Goal: Task Accomplishment & Management: Manage account settings

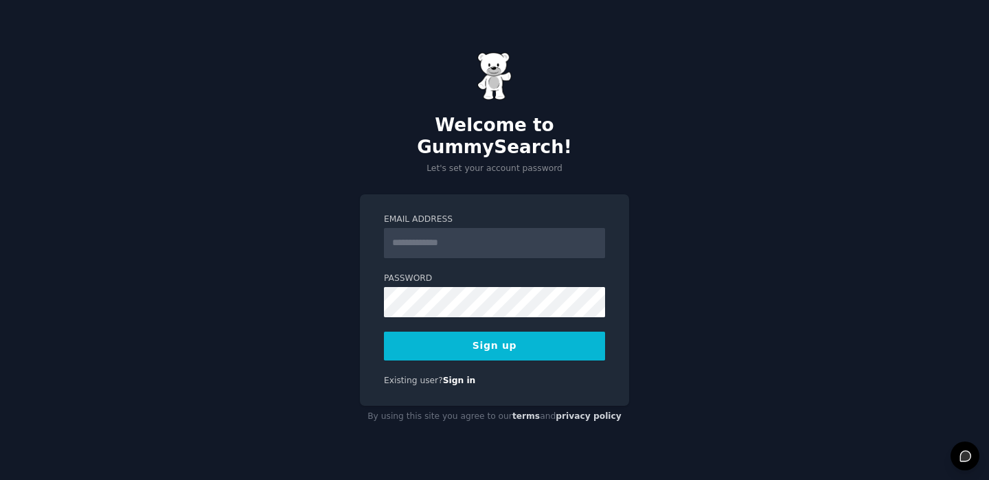
click at [461, 229] on input "Email Address" at bounding box center [494, 243] width 221 height 30
type input "*"
type input "**********"
click at [535, 334] on button "Sign up" at bounding box center [494, 346] width 221 height 29
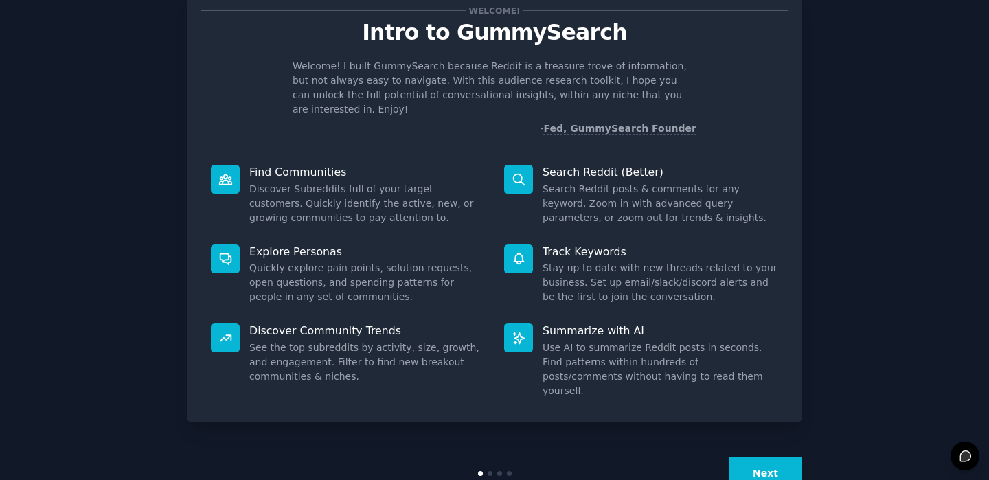
scroll to position [57, 0]
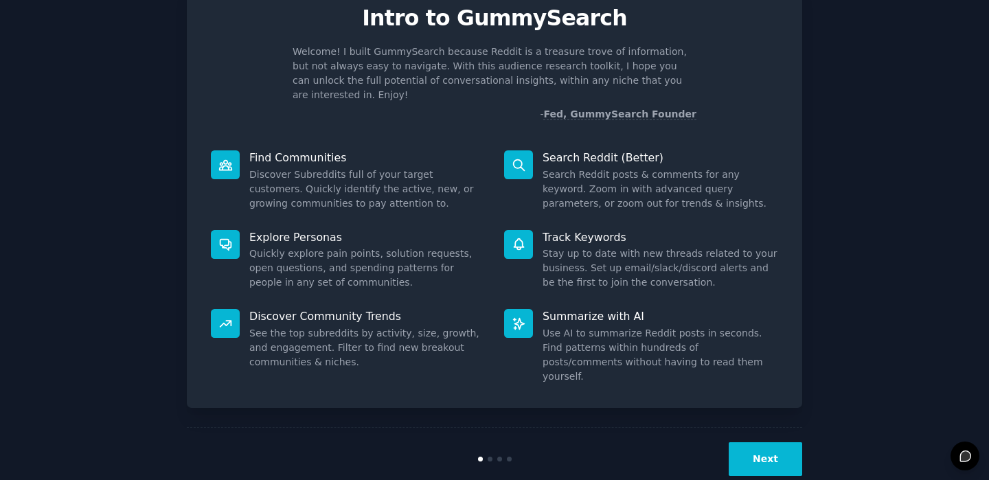
click at [761, 442] on button "Next" at bounding box center [765, 459] width 73 height 34
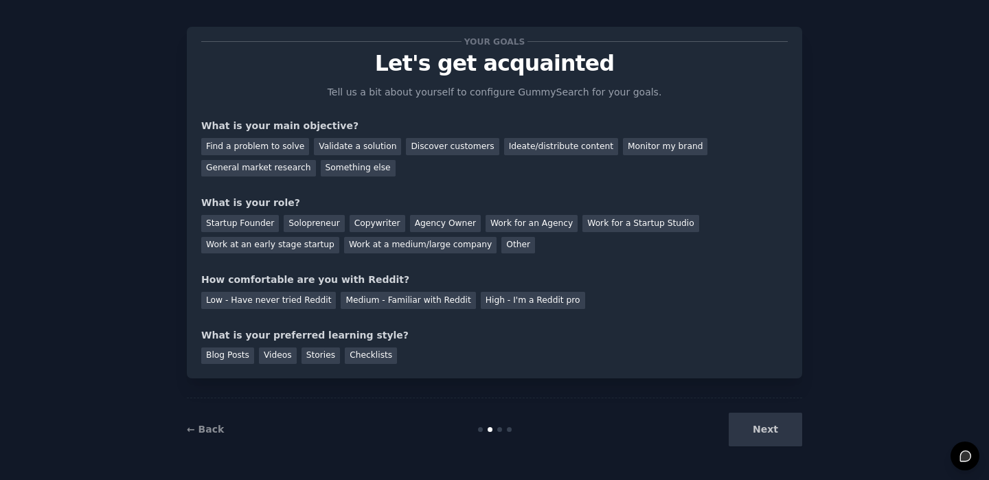
click at [756, 433] on div "Next" at bounding box center [699, 430] width 205 height 34
click at [780, 425] on div "Next" at bounding box center [699, 430] width 205 height 34
click at [771, 432] on div "Next" at bounding box center [699, 430] width 205 height 34
click at [273, 150] on div "Find a problem to solve" at bounding box center [255, 146] width 108 height 17
click at [363, 146] on div "Validate a solution" at bounding box center [357, 146] width 87 height 17
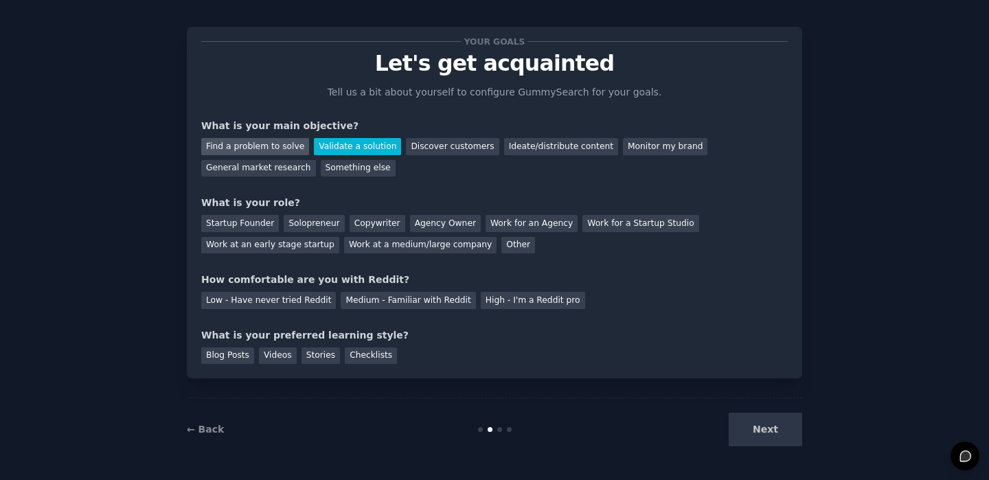
click at [275, 146] on div "Find a problem to solve" at bounding box center [255, 146] width 108 height 17
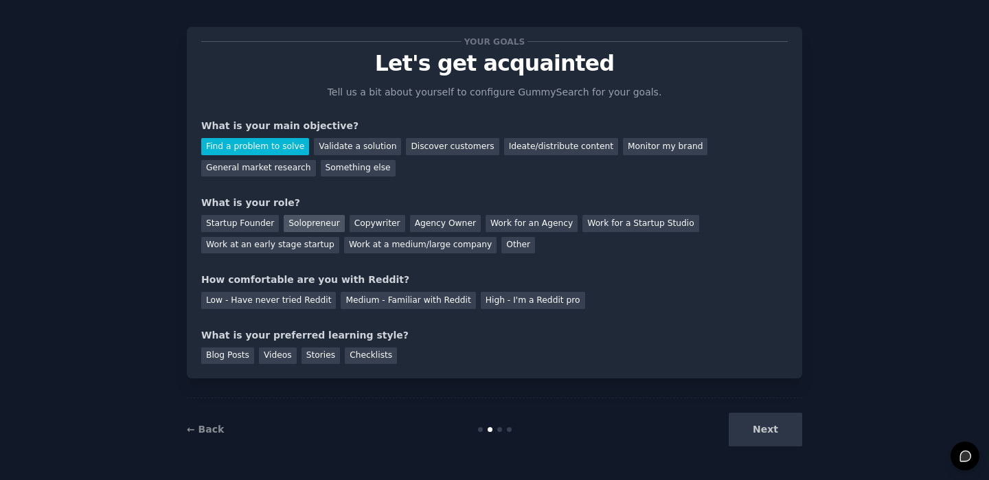
click at [289, 219] on div "Solopreneur" at bounding box center [314, 223] width 60 height 17
click at [461, 302] on div "Low - Have never tried Reddit Medium - Familiar with Reddit High - I'm a Reddit…" at bounding box center [494, 298] width 586 height 22
click at [451, 302] on div "Medium - Familiar with Reddit" at bounding box center [408, 300] width 135 height 17
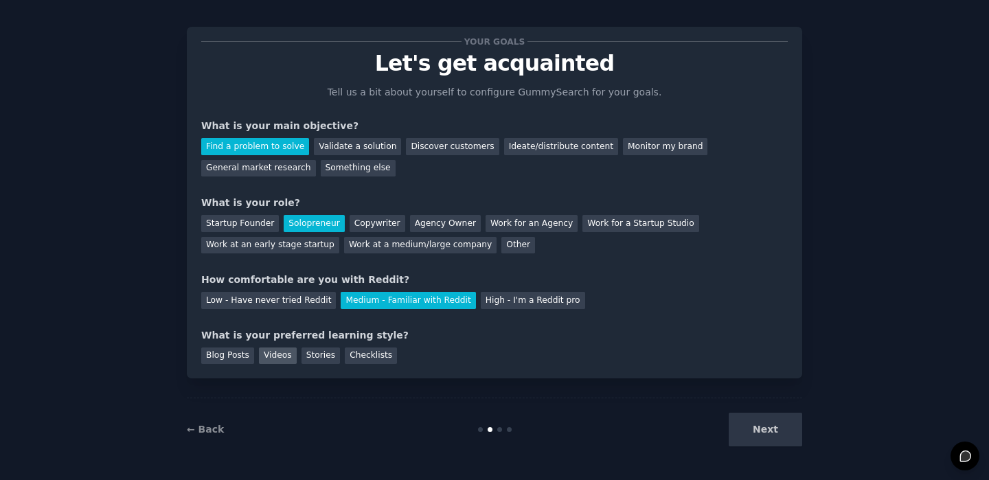
click at [285, 356] on div "Videos" at bounding box center [278, 355] width 38 height 17
click at [782, 437] on button "Next" at bounding box center [765, 430] width 73 height 34
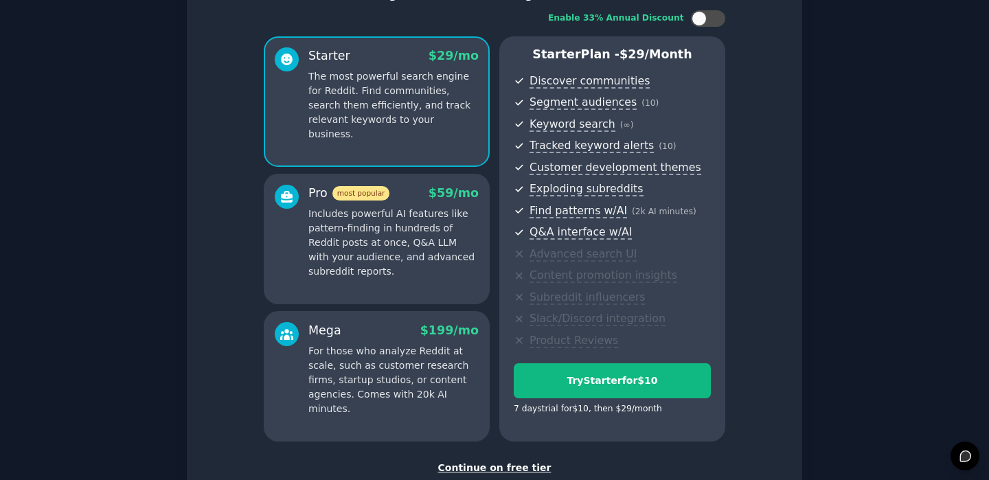
scroll to position [84, 0]
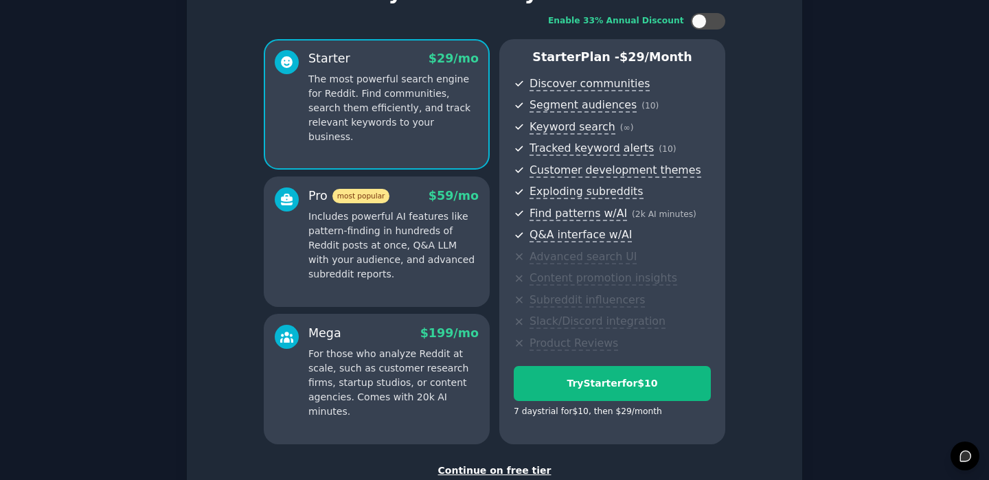
click at [514, 469] on div "Continue on free tier" at bounding box center [494, 470] width 586 height 14
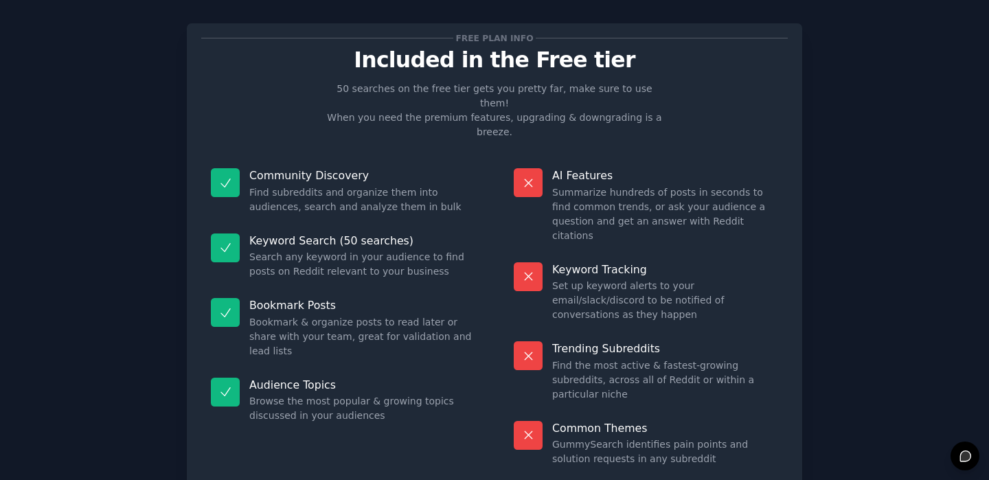
scroll to position [14, 0]
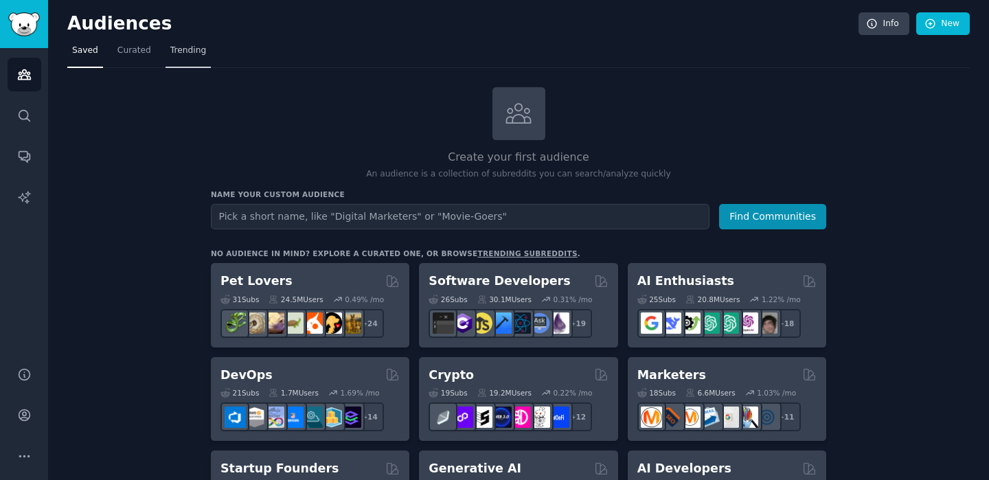
click at [175, 48] on span "Trending" at bounding box center [188, 51] width 36 height 12
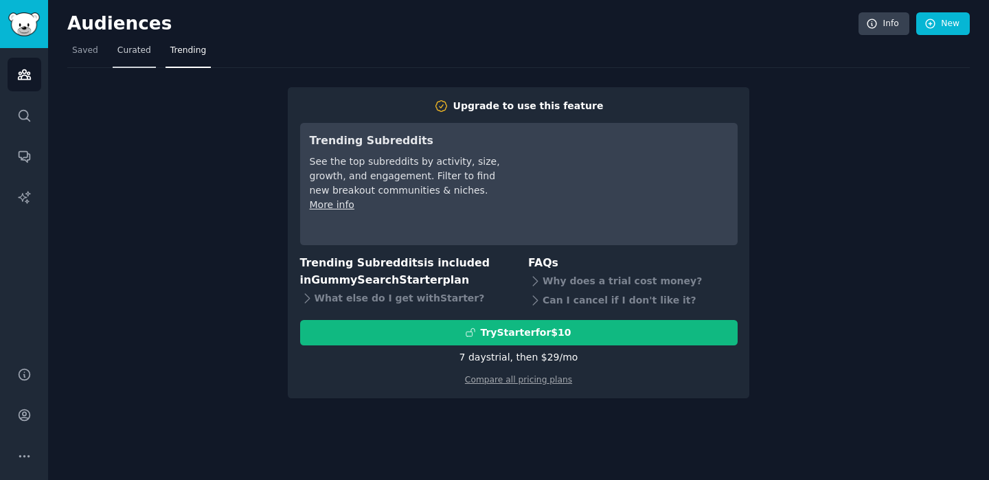
click at [126, 43] on link "Curated" at bounding box center [134, 54] width 43 height 28
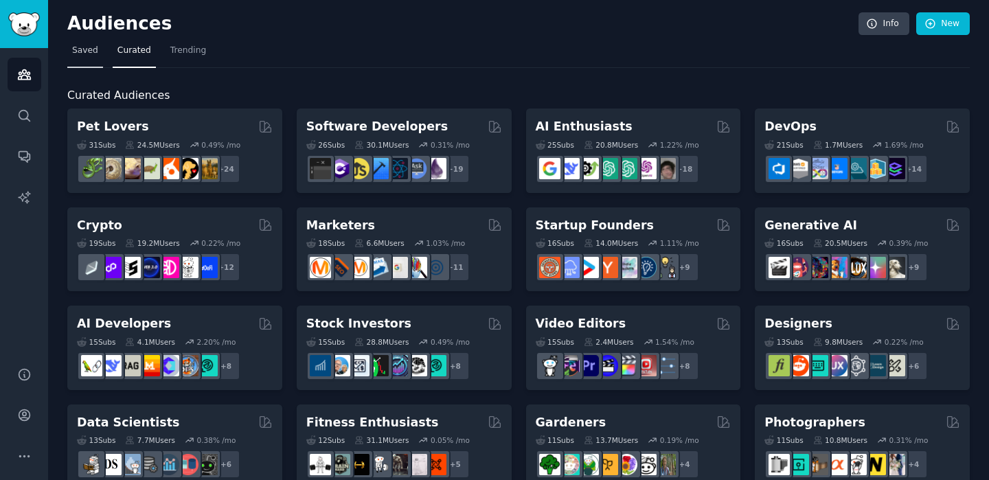
click at [87, 59] on link "Saved" at bounding box center [85, 54] width 36 height 28
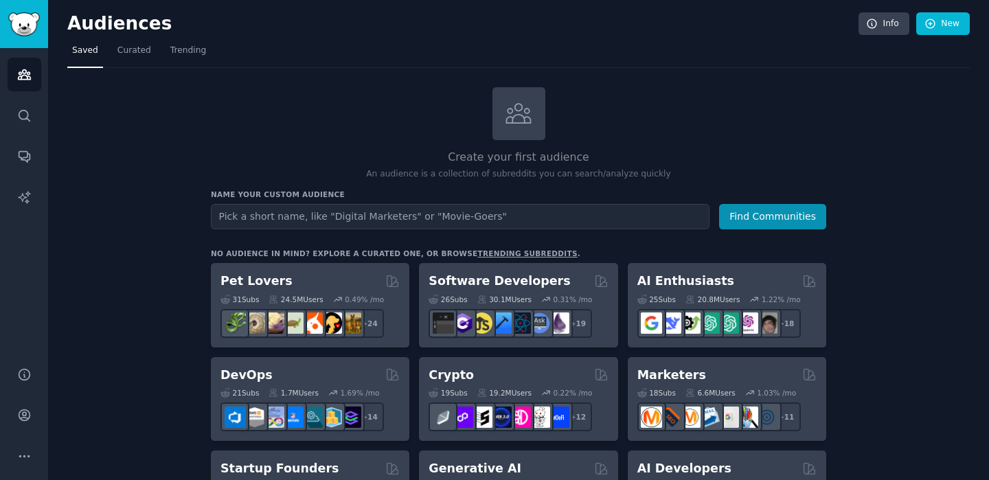
scroll to position [1104, 0]
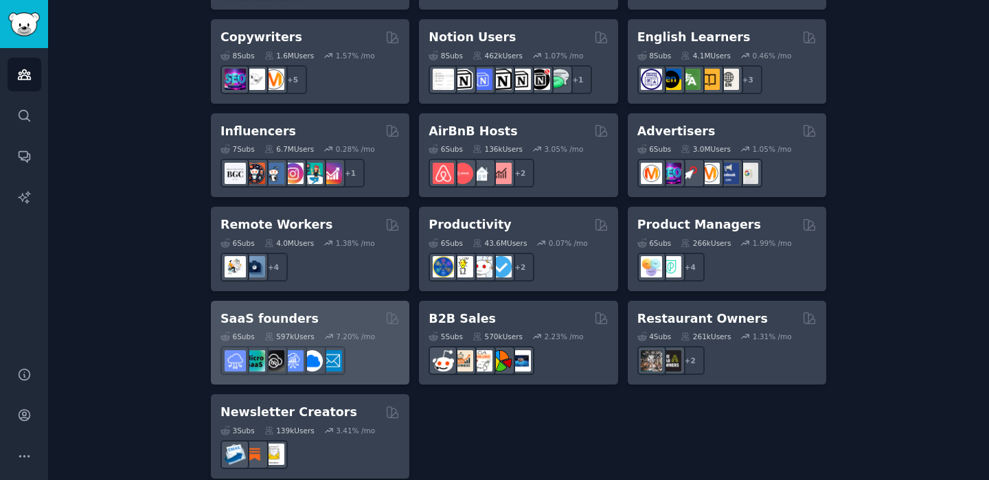
click at [328, 310] on div "SaaS founders Curated by GummySearch" at bounding box center [309, 318] width 179 height 17
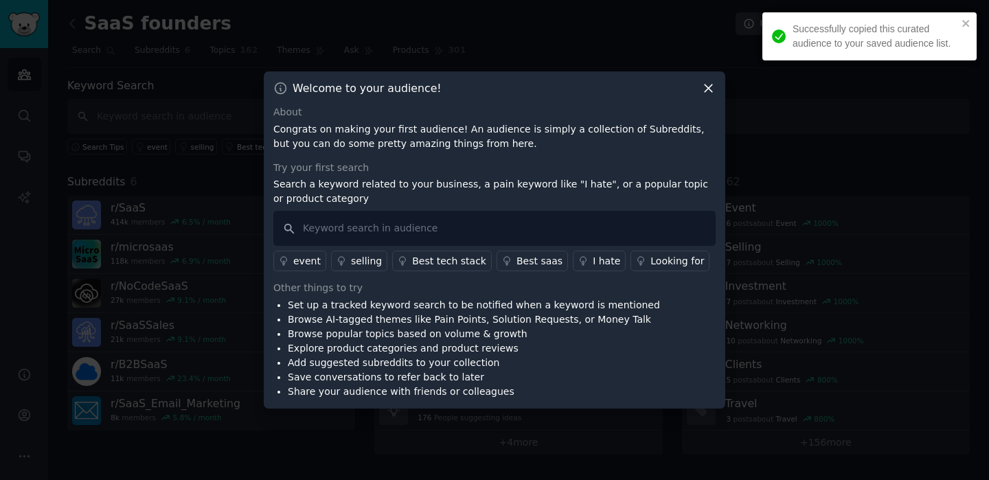
click at [710, 88] on icon at bounding box center [708, 88] width 14 height 14
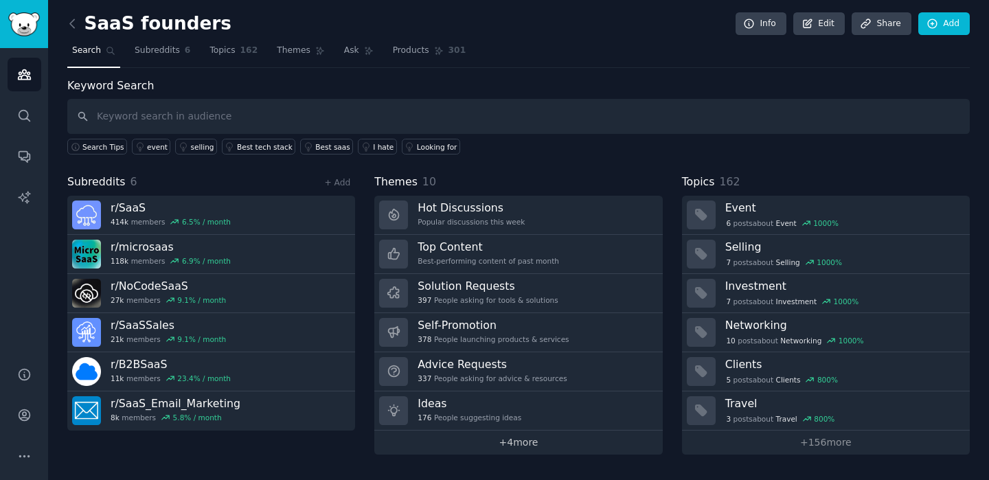
click at [521, 444] on link "+ 4 more" at bounding box center [518, 443] width 288 height 24
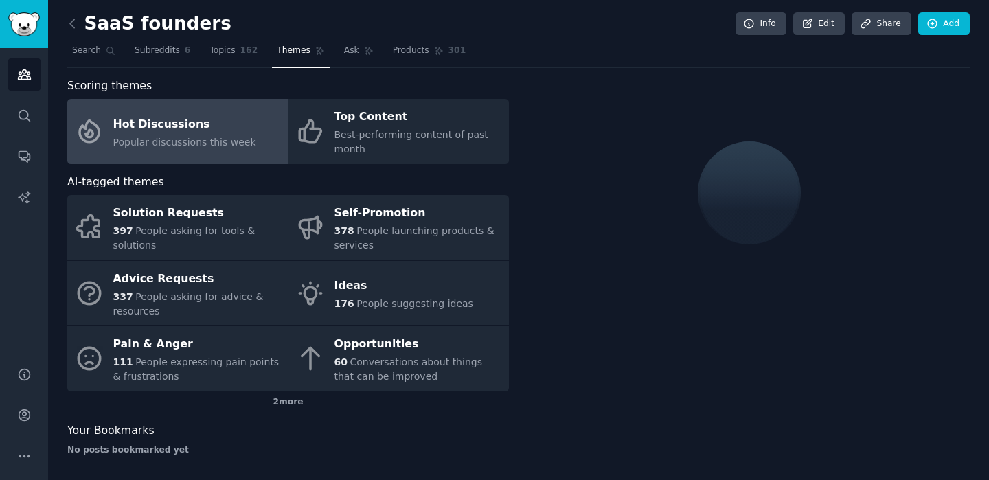
scroll to position [5, 0]
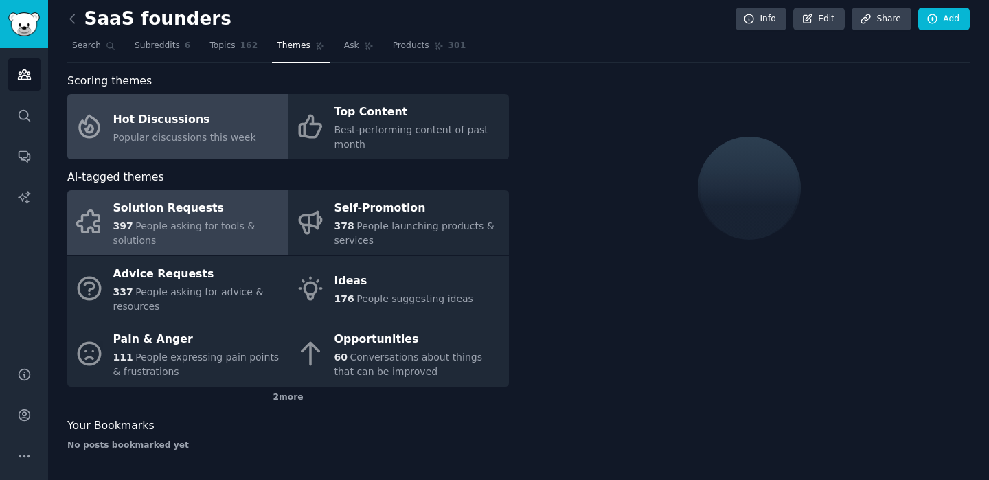
click at [196, 240] on div "397 People asking for tools & solutions" at bounding box center [197, 233] width 168 height 29
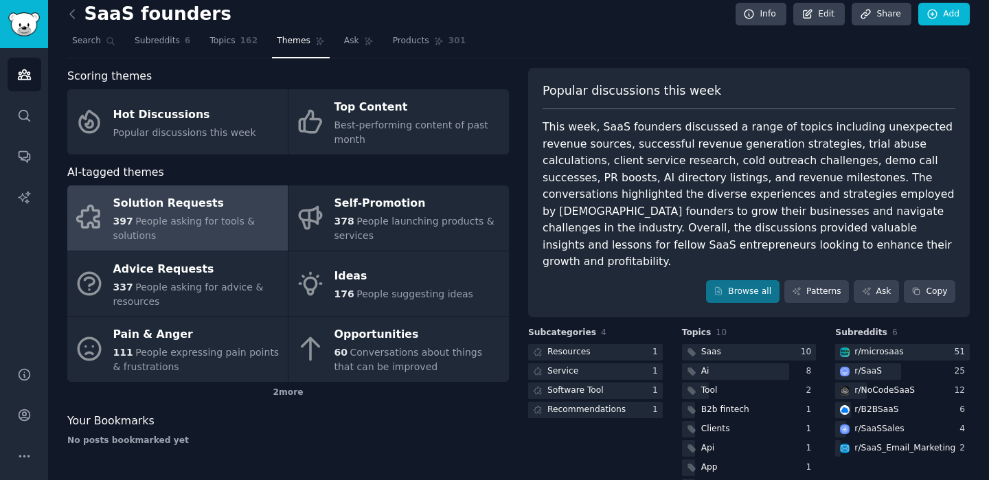
scroll to position [10, 0]
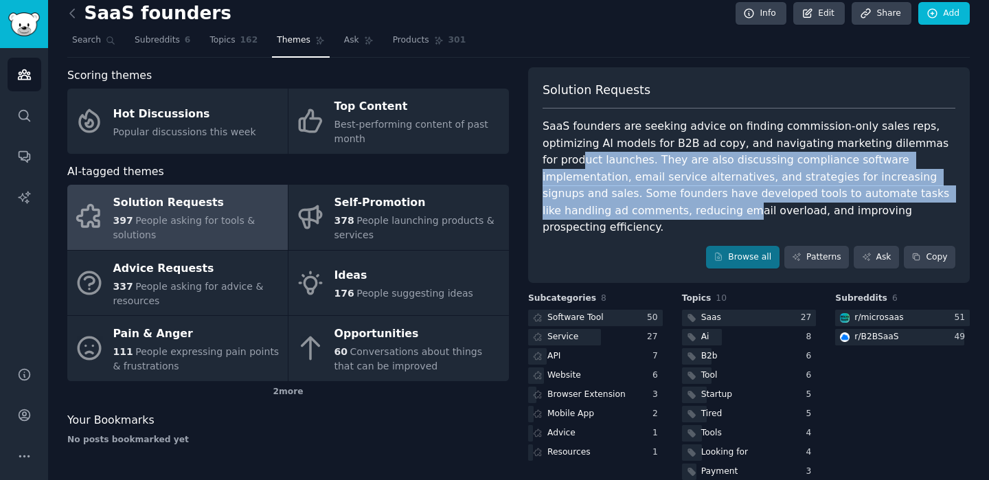
drag, startPoint x: 602, startPoint y: 218, endPoint x: 565, endPoint y: 152, distance: 75.6
click at [565, 152] on div "SaaS founders are seeking advice on finding commission-only sales reps, optimiz…" at bounding box center [748, 177] width 413 height 118
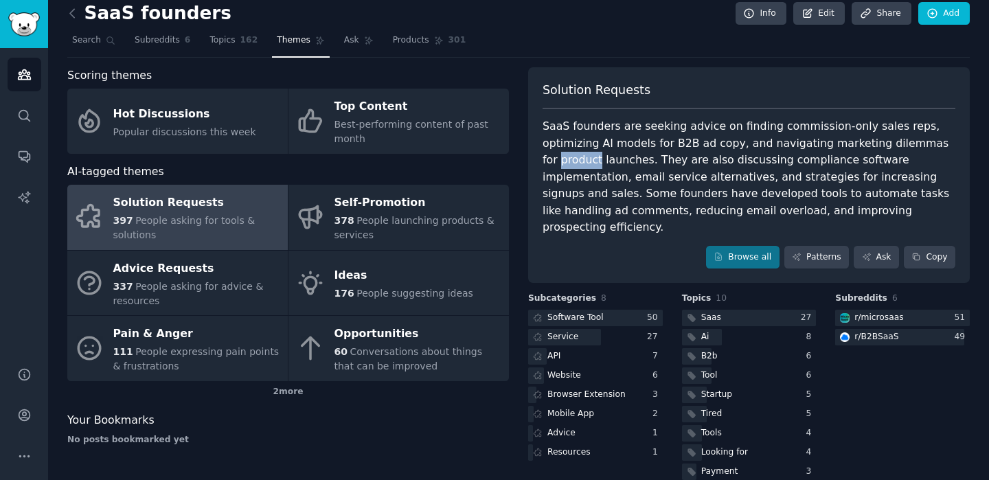
click at [565, 152] on div "SaaS founders are seeking advice on finding commission-only sales reps, optimiz…" at bounding box center [748, 177] width 413 height 118
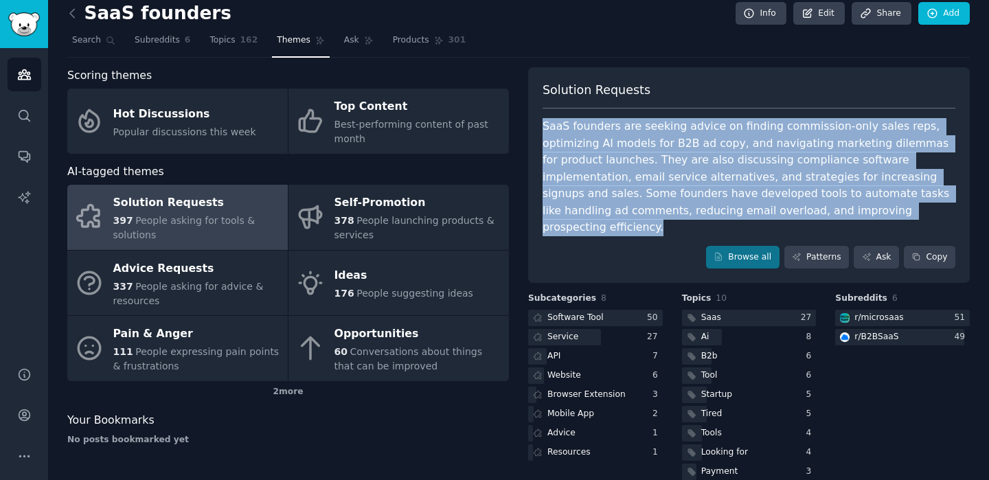
click at [565, 152] on div "SaaS founders are seeking advice on finding commission-only sales reps, optimiz…" at bounding box center [748, 177] width 413 height 118
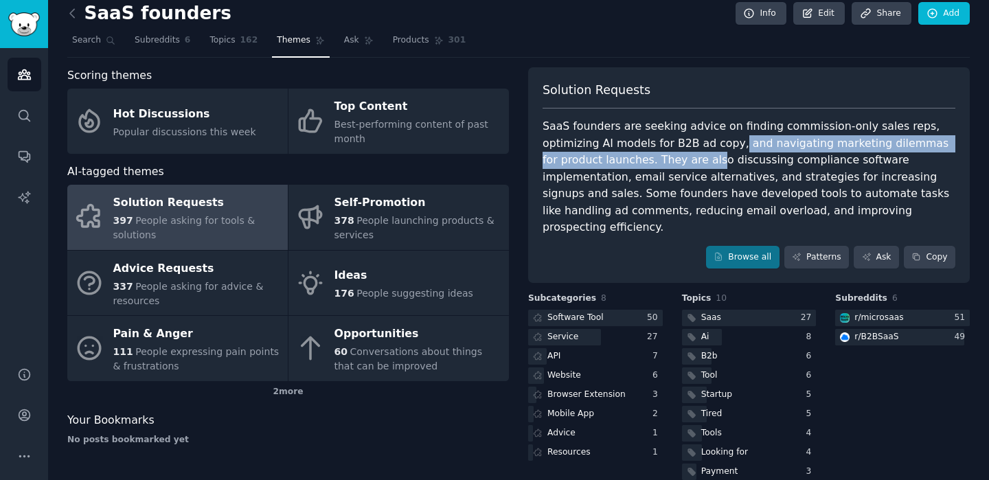
drag, startPoint x: 726, startPoint y: 146, endPoint x: 689, endPoint y: 155, distance: 38.3
click at [689, 155] on div "SaaS founders are seeking advice on finding commission-only sales reps, optimiz…" at bounding box center [748, 177] width 413 height 118
click at [637, 159] on div "SaaS founders are seeking advice on finding commission-only sales reps, optimiz…" at bounding box center [748, 177] width 413 height 118
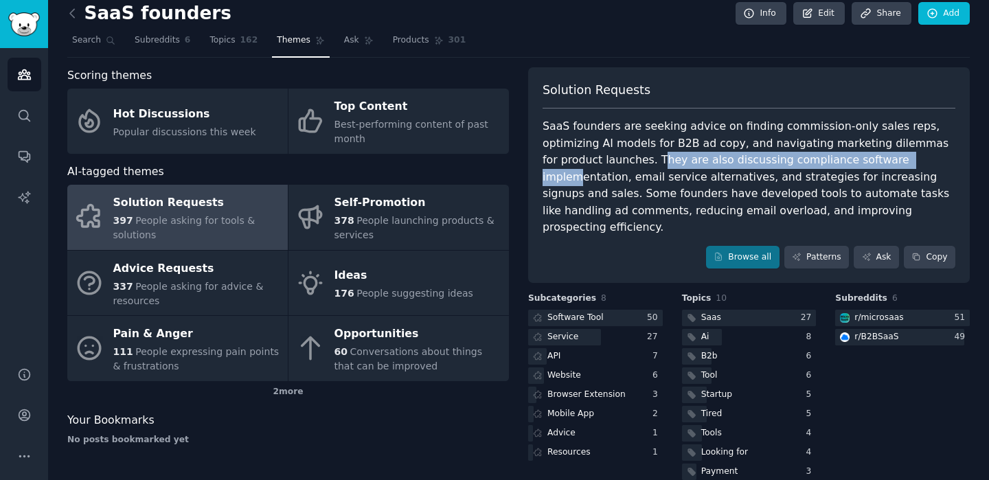
drag, startPoint x: 637, startPoint y: 159, endPoint x: 895, endPoint y: 162, distance: 258.2
click at [895, 162] on div "SaaS founders are seeking advice on finding commission-only sales reps, optimiz…" at bounding box center [748, 177] width 413 height 118
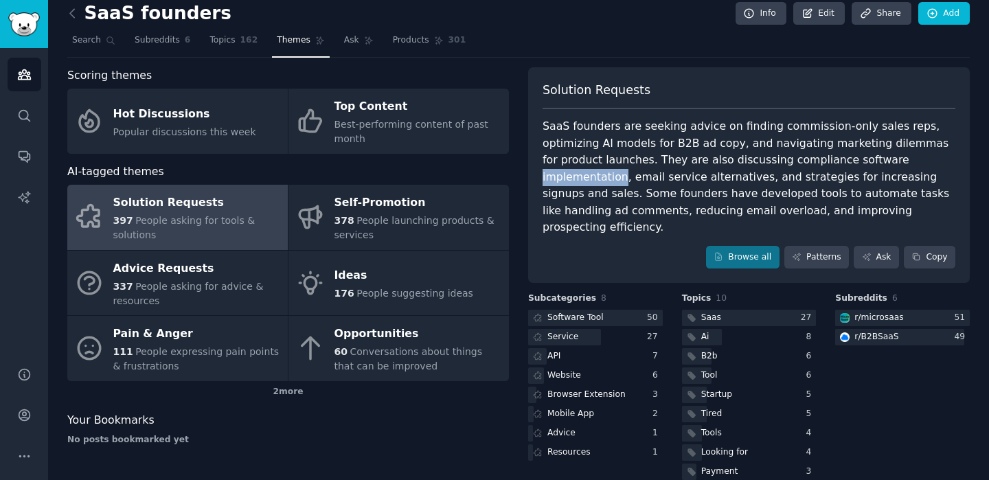
click at [895, 162] on div "SaaS founders are seeking advice on finding commission-only sales reps, optimiz…" at bounding box center [748, 177] width 413 height 118
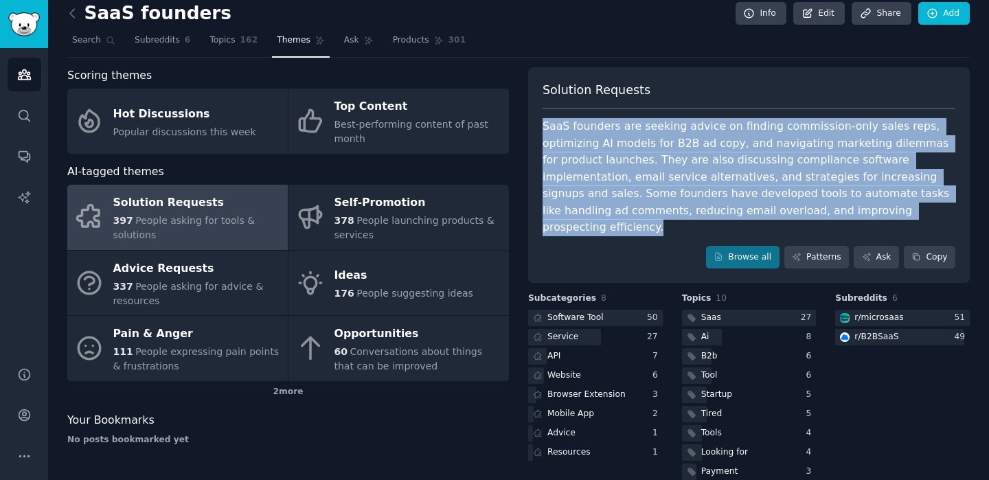
click at [895, 162] on div "SaaS founders are seeking advice on finding commission-only sales reps, optimiz…" at bounding box center [748, 177] width 413 height 118
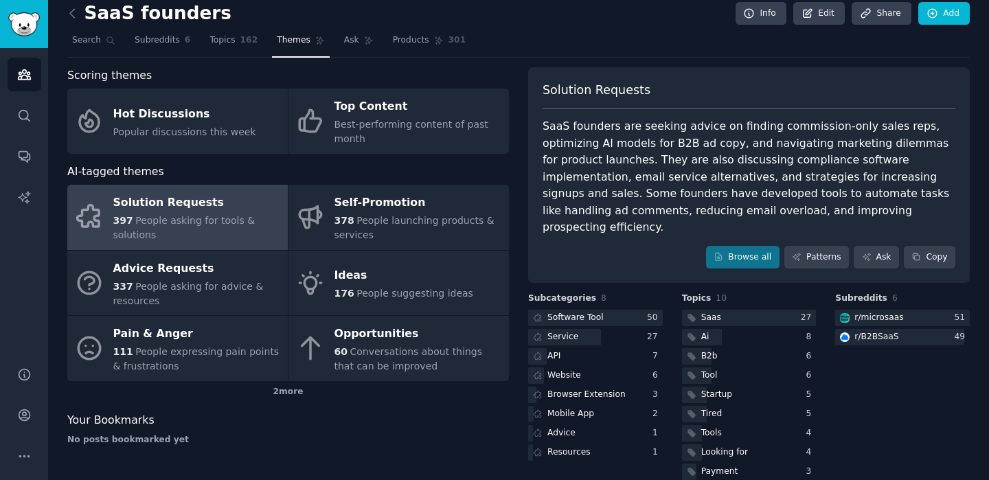
click at [783, 183] on div "SaaS founders are seeking advice on finding commission-only sales reps, optimiz…" at bounding box center [748, 177] width 413 height 118
click at [748, 246] on link "Browse all" at bounding box center [742, 257] width 73 height 23
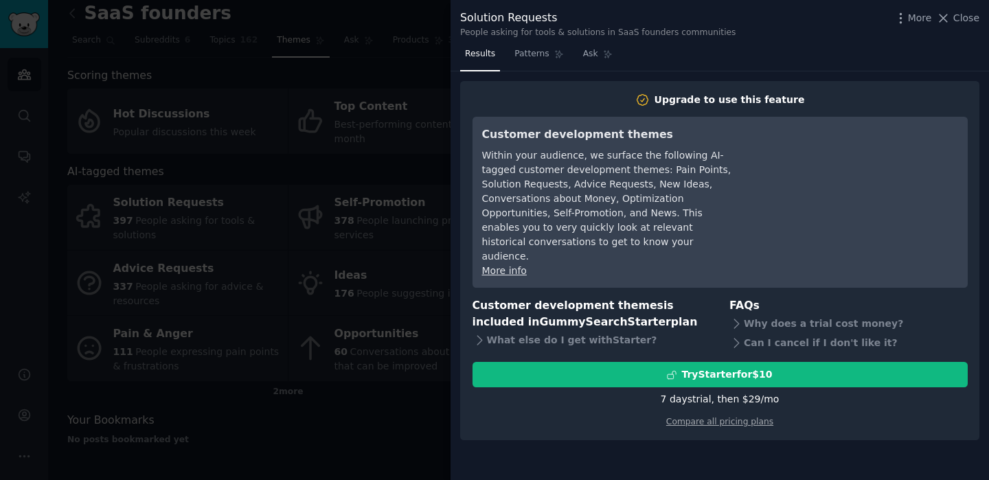
click at [365, 159] on div at bounding box center [494, 240] width 989 height 480
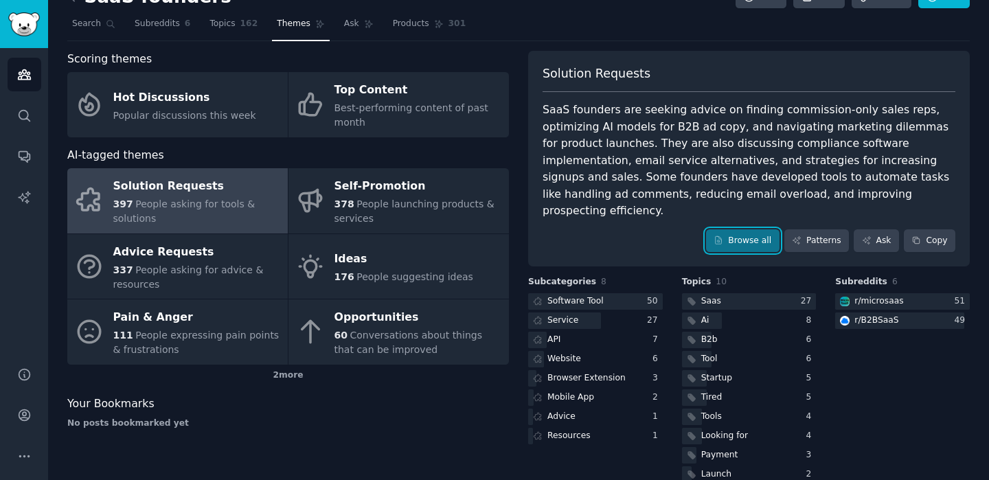
scroll to position [27, 0]
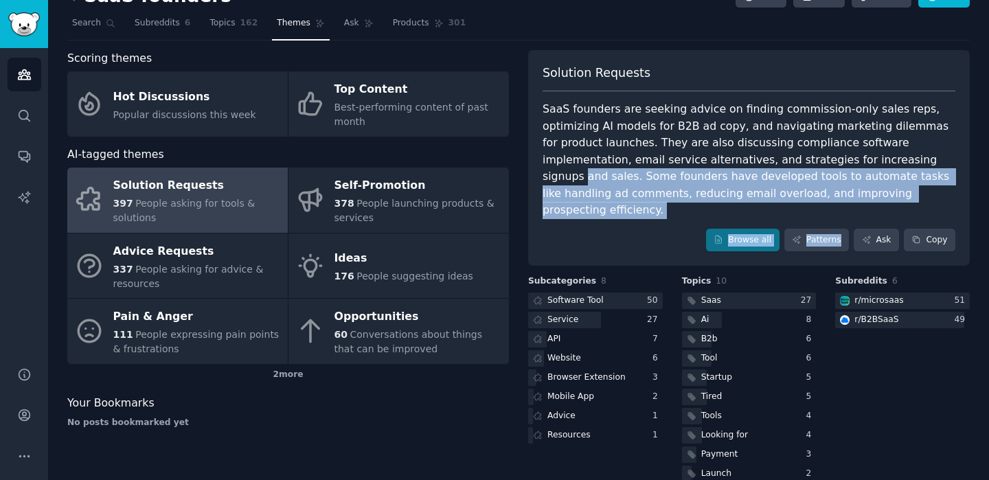
drag, startPoint x: 862, startPoint y: 203, endPoint x: 854, endPoint y: 155, distance: 48.7
click at [854, 155] on div "Solution Requests SaaS founders are seeking advice on finding commission-only s…" at bounding box center [749, 158] width 442 height 216
click at [854, 155] on div "SaaS founders are seeking advice on finding commission-only sales reps, optimiz…" at bounding box center [748, 160] width 413 height 118
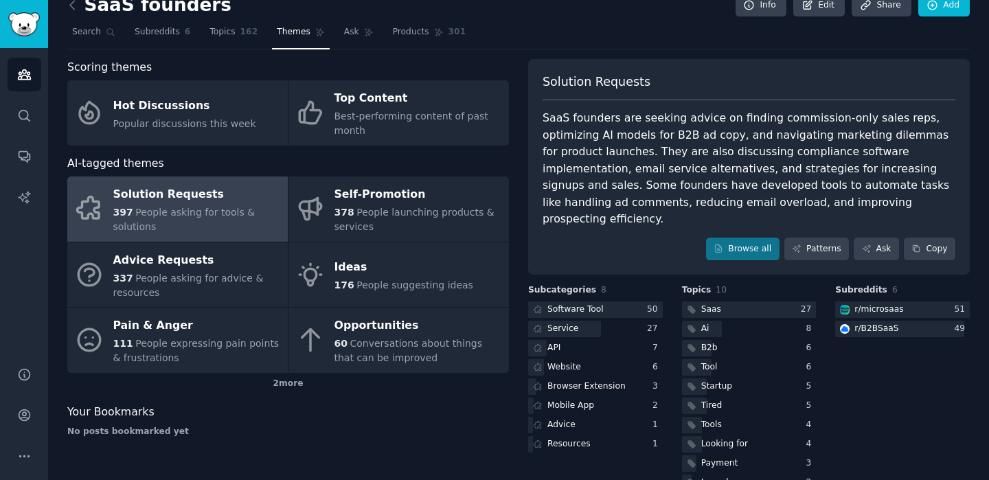
scroll to position [0, 0]
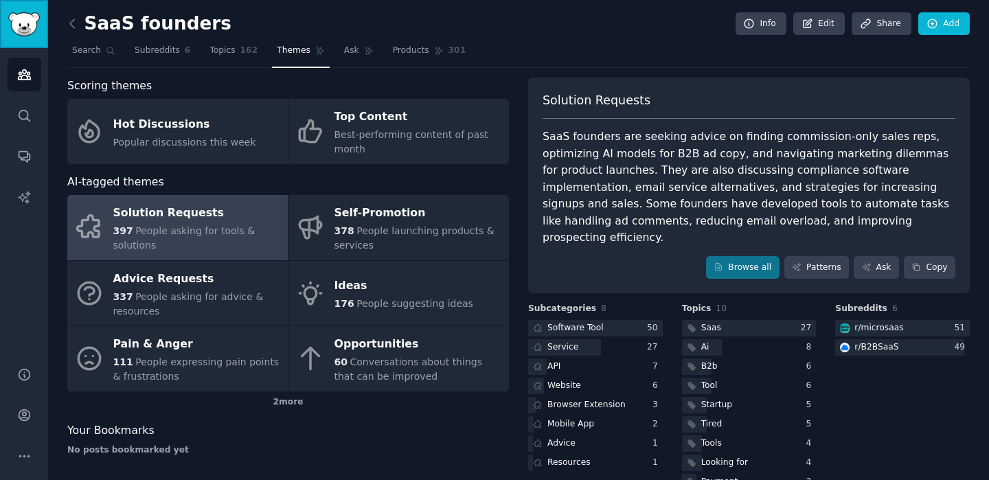
click at [31, 16] on img "Sidebar" at bounding box center [24, 24] width 32 height 24
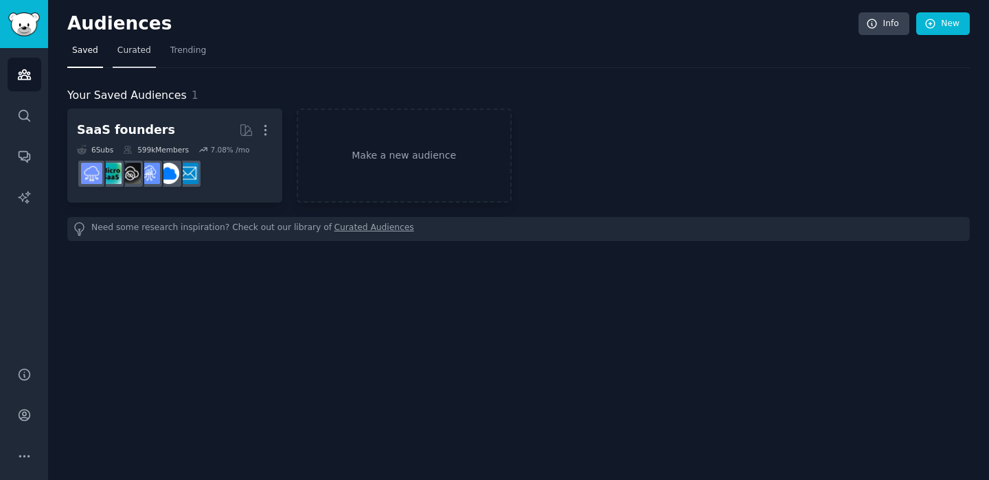
click at [137, 62] on link "Curated" at bounding box center [134, 54] width 43 height 28
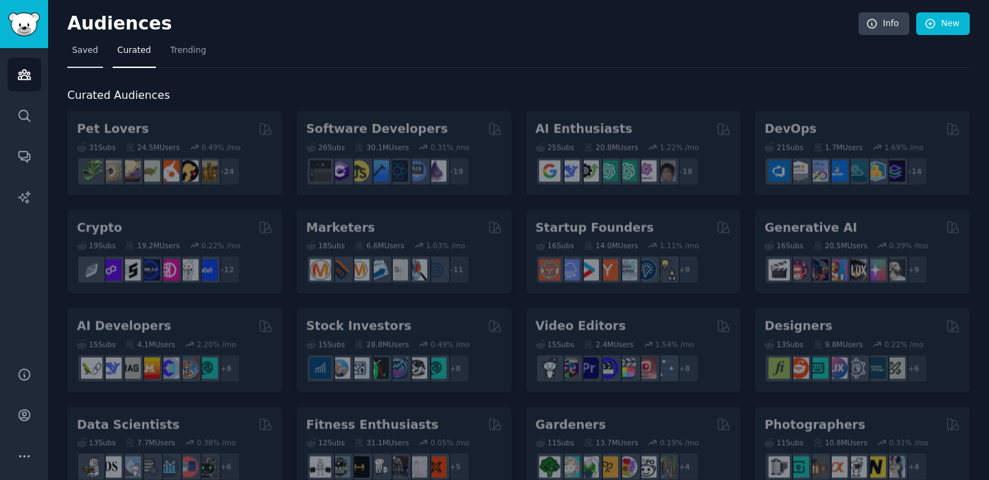
click at [84, 60] on link "Saved" at bounding box center [85, 54] width 36 height 28
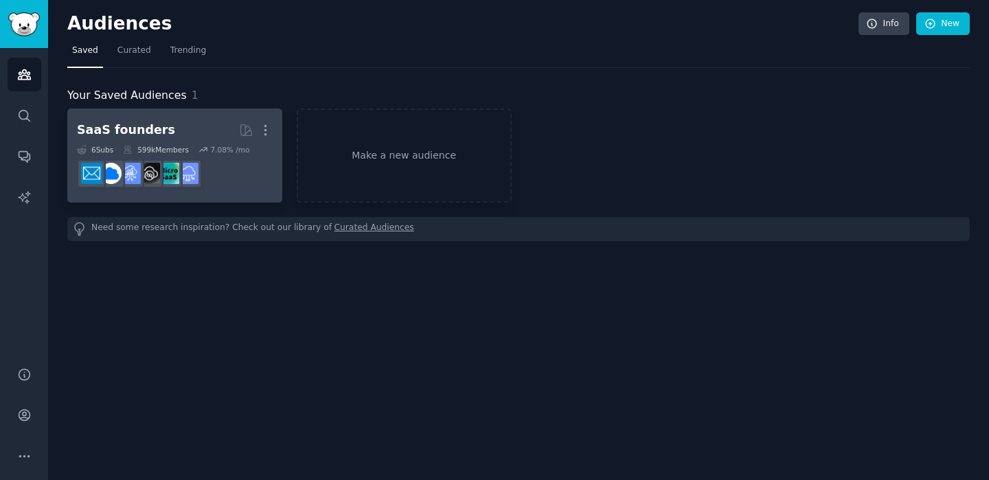
click at [227, 159] on dd at bounding box center [175, 173] width 196 height 38
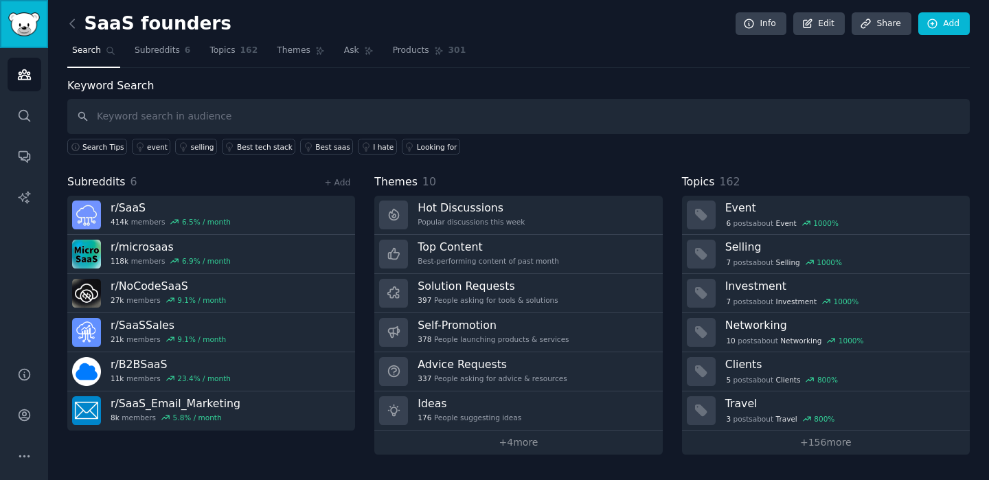
click at [23, 19] on img "Sidebar" at bounding box center [24, 24] width 32 height 24
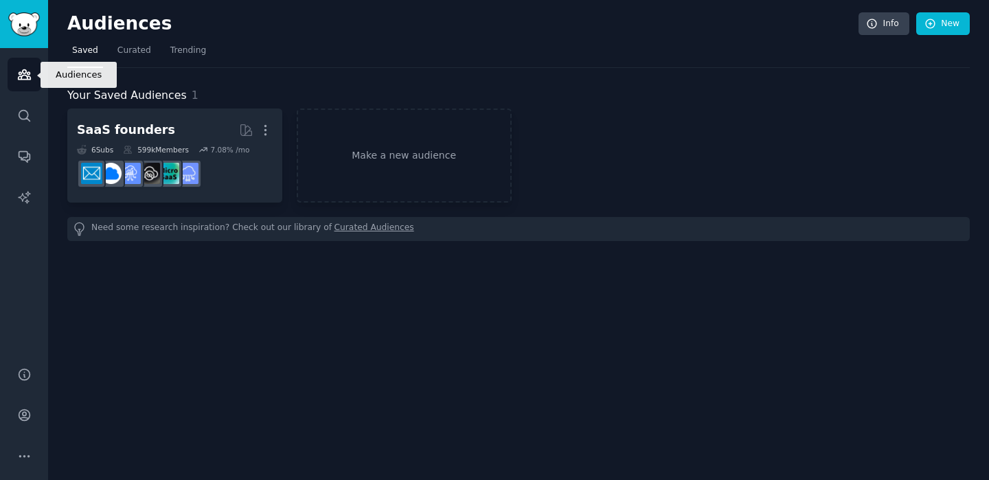
click at [36, 69] on link "Audiences" at bounding box center [25, 75] width 34 height 34
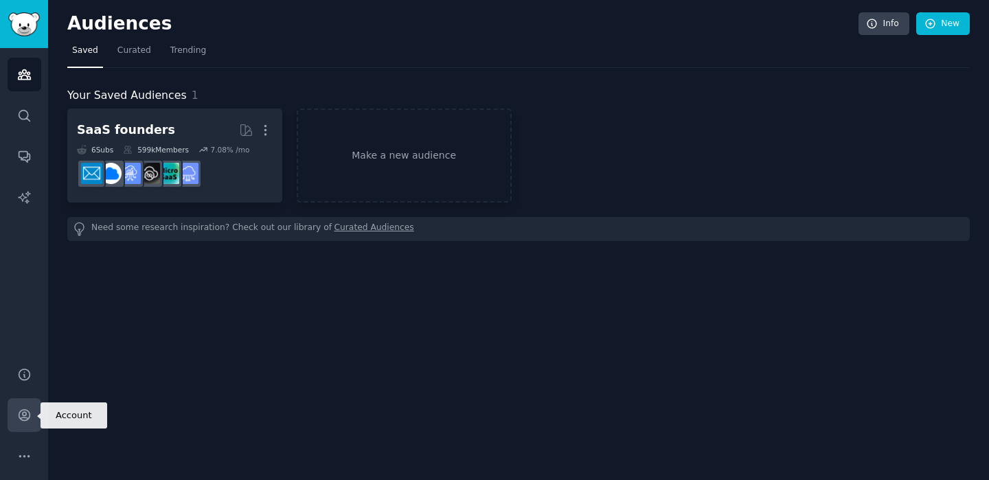
click at [18, 405] on link "Account" at bounding box center [25, 415] width 34 height 34
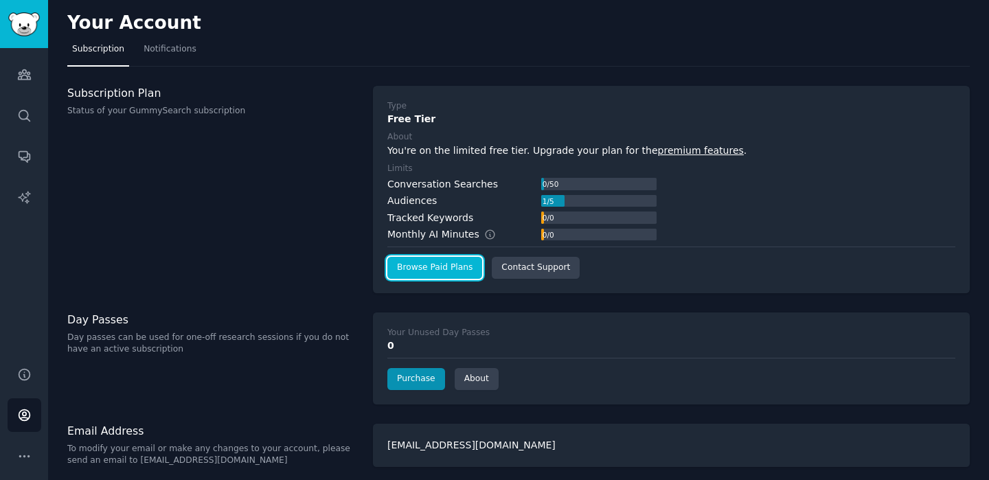
click at [413, 269] on link "Browse Paid Plans" at bounding box center [434, 268] width 95 height 22
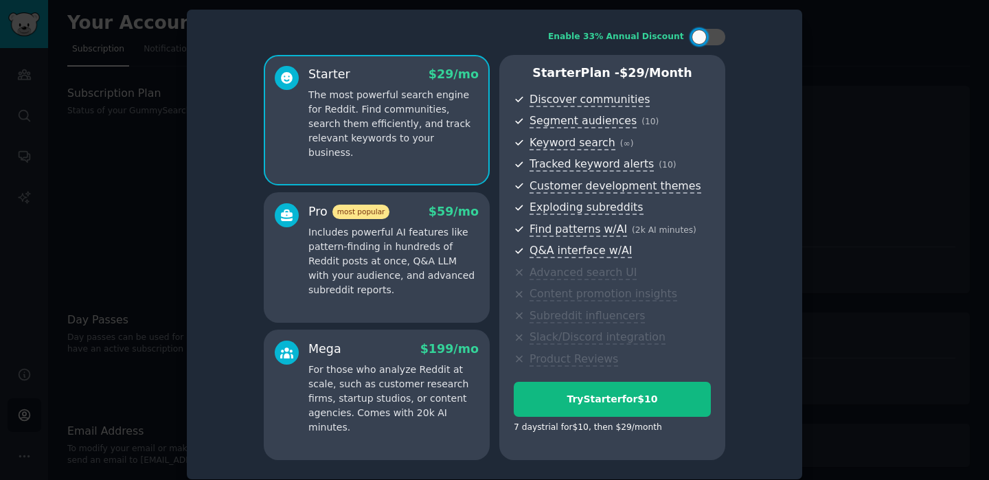
scroll to position [9, 0]
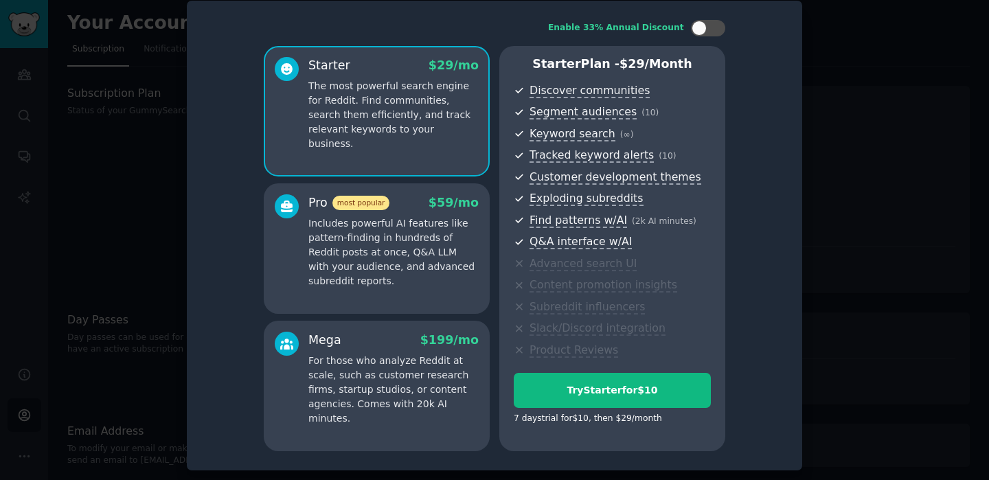
click at [424, 286] on p "Includes powerful AI features like pattern-finding in hundreds of Reddit posts …" at bounding box center [393, 252] width 170 height 72
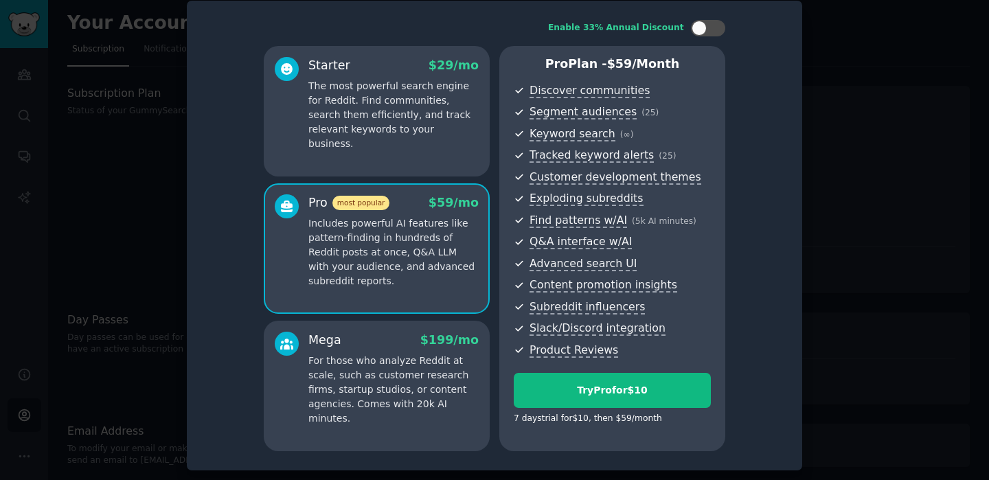
click at [393, 159] on div "Starter $ 29 /mo The most powerful search engine for Reddit. Find communities, …" at bounding box center [377, 111] width 226 height 130
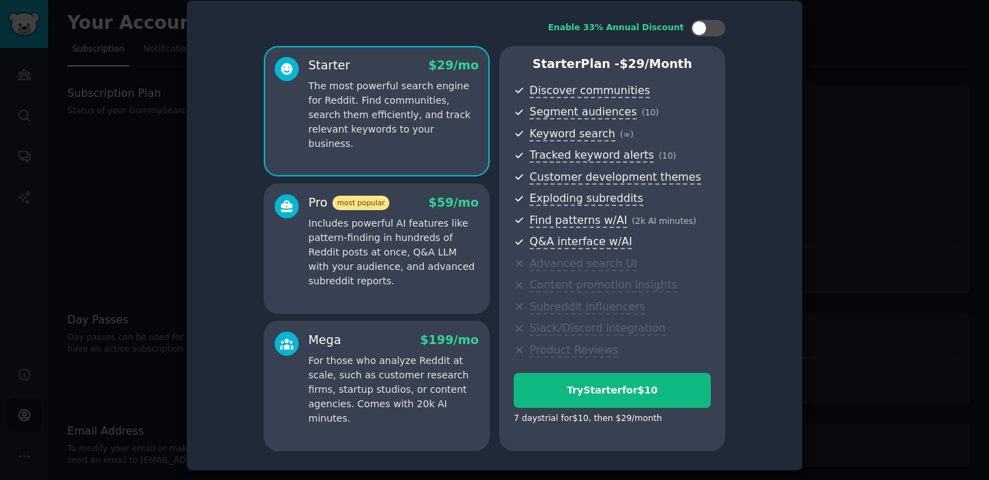
click at [393, 243] on p "Includes powerful AI features like pattern-finding in hundreds of Reddit posts …" at bounding box center [393, 252] width 170 height 72
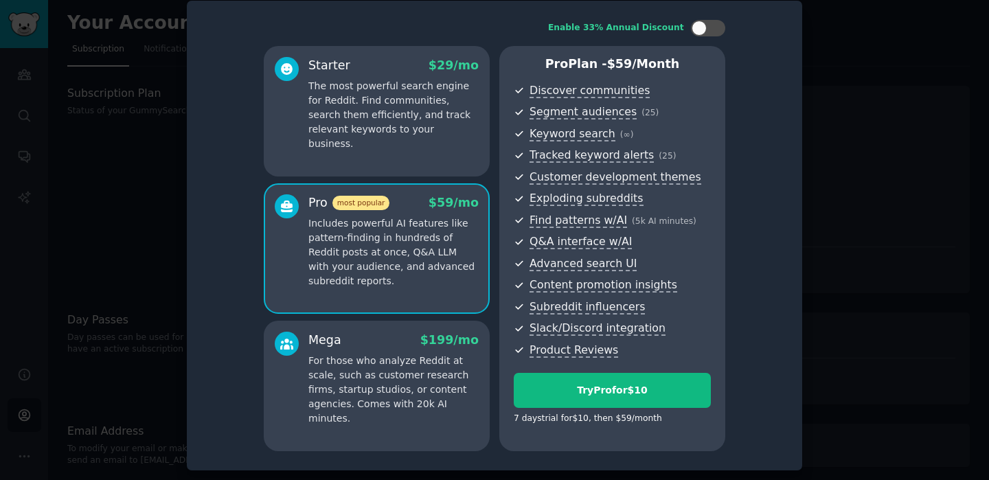
click at [386, 102] on p "The most powerful search engine for Reddit. Find communities, search them effic…" at bounding box center [393, 115] width 170 height 72
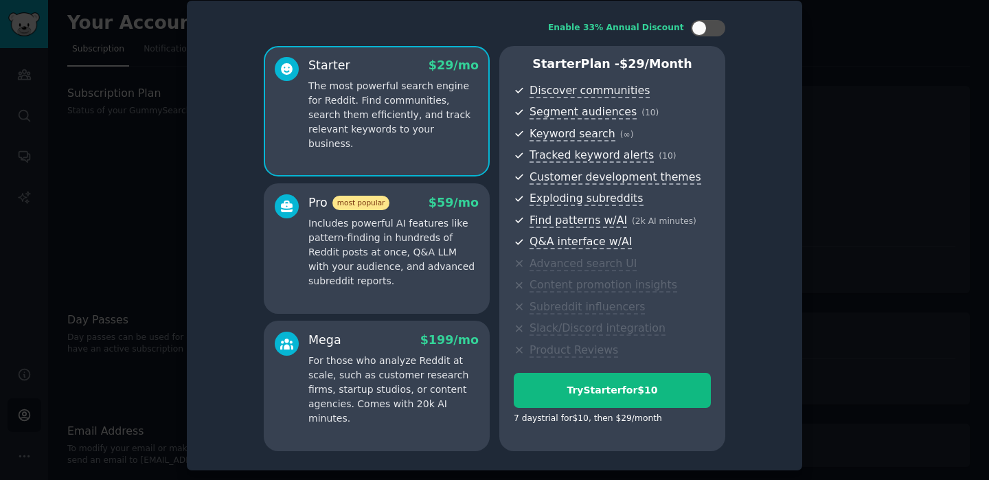
click at [425, 200] on div "Pro most popular $ 59 /mo" at bounding box center [393, 202] width 170 height 17
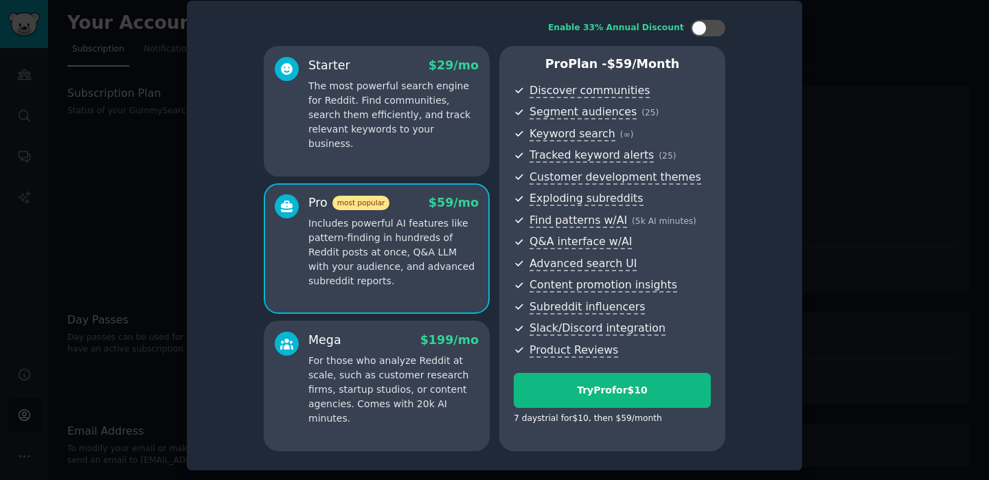
click at [813, 249] on div at bounding box center [494, 240] width 989 height 480
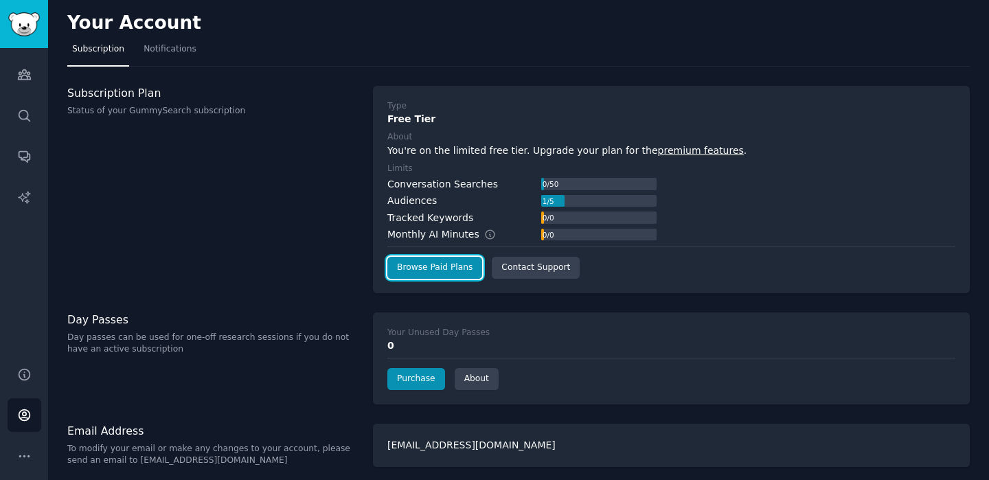
scroll to position [5, 0]
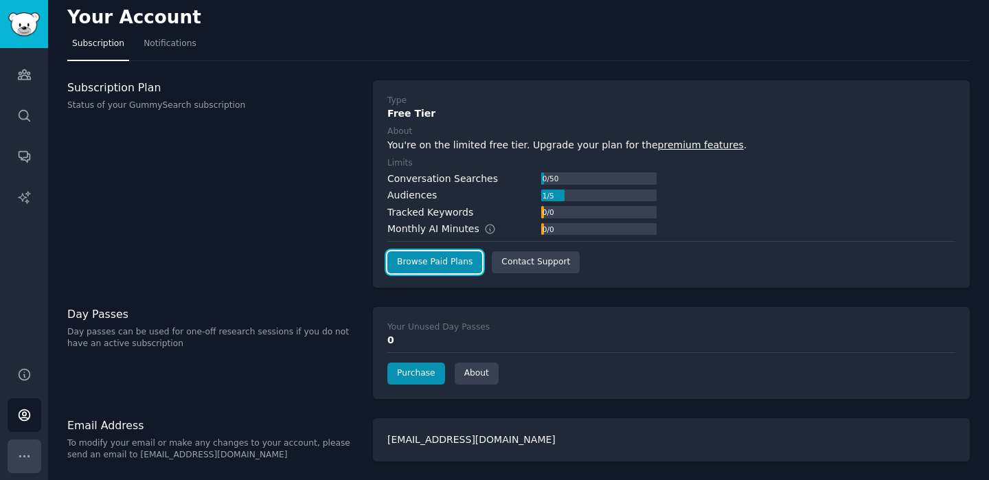
click at [28, 444] on button "More" at bounding box center [25, 456] width 34 height 34
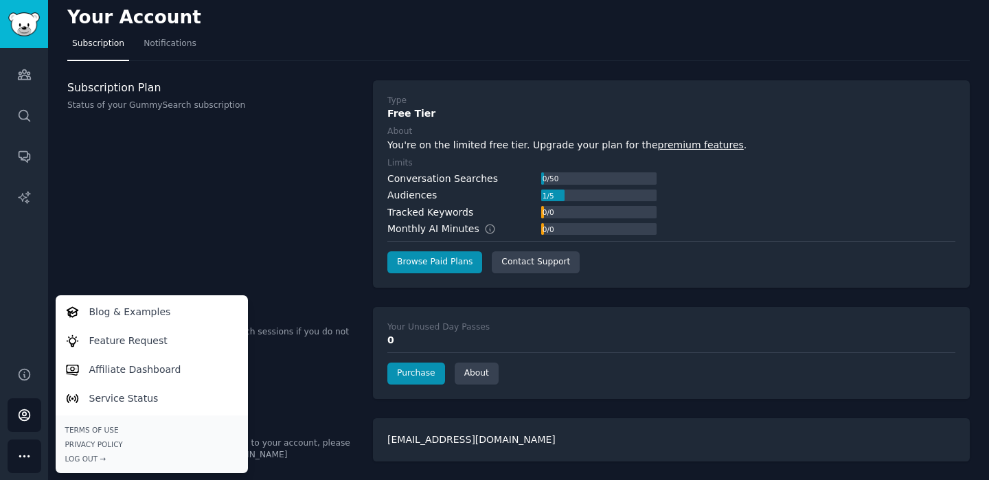
click at [179, 236] on div "Subscription Plan Status of your GummySearch subscription" at bounding box center [212, 183] width 291 height 207
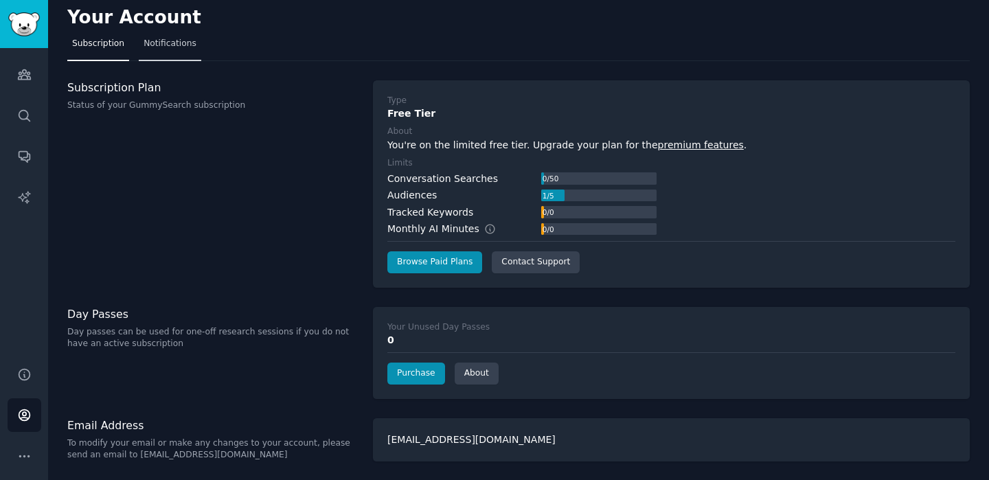
click at [158, 43] on span "Notifications" at bounding box center [170, 44] width 53 height 12
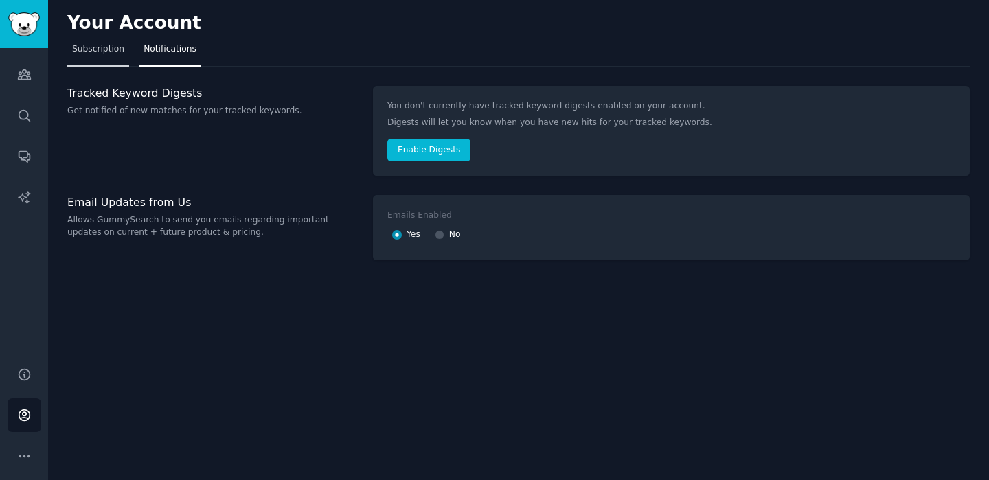
click at [93, 54] on span "Subscription" at bounding box center [98, 49] width 52 height 12
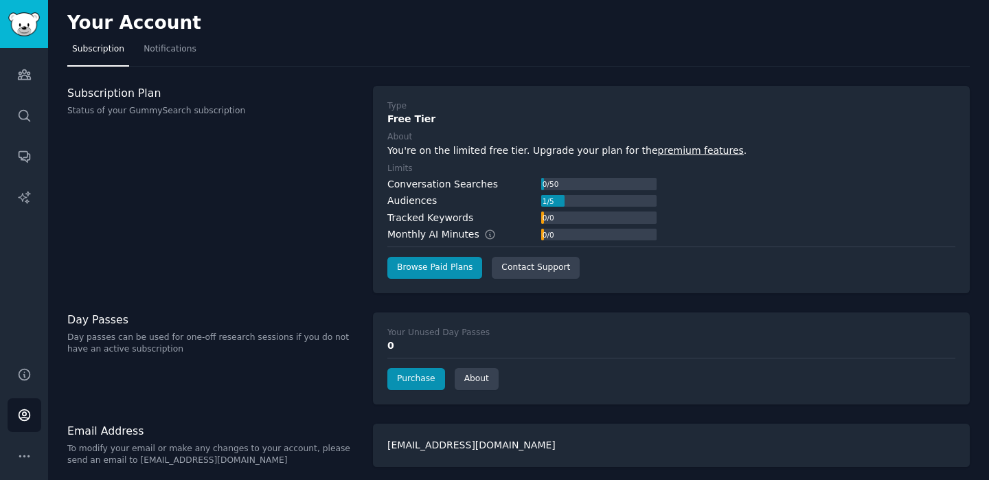
scroll to position [5, 0]
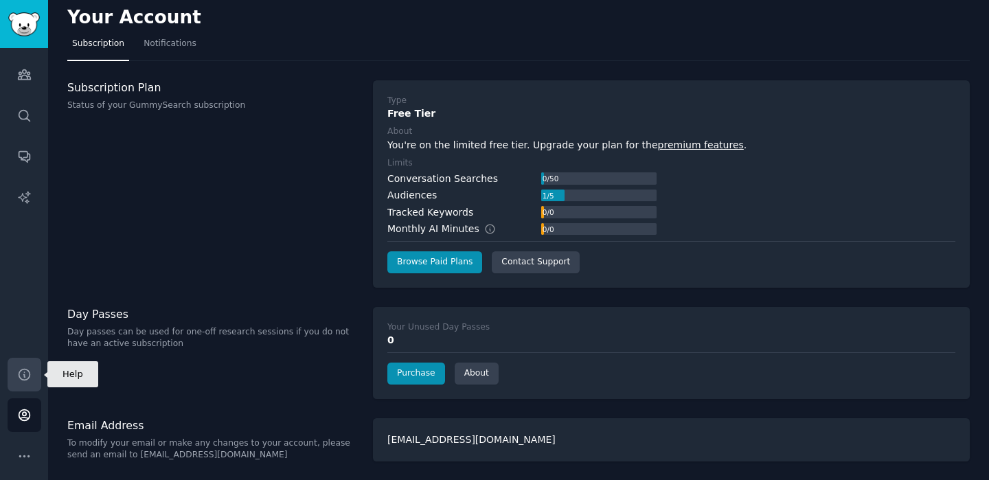
click at [26, 389] on link "Help" at bounding box center [25, 375] width 34 height 34
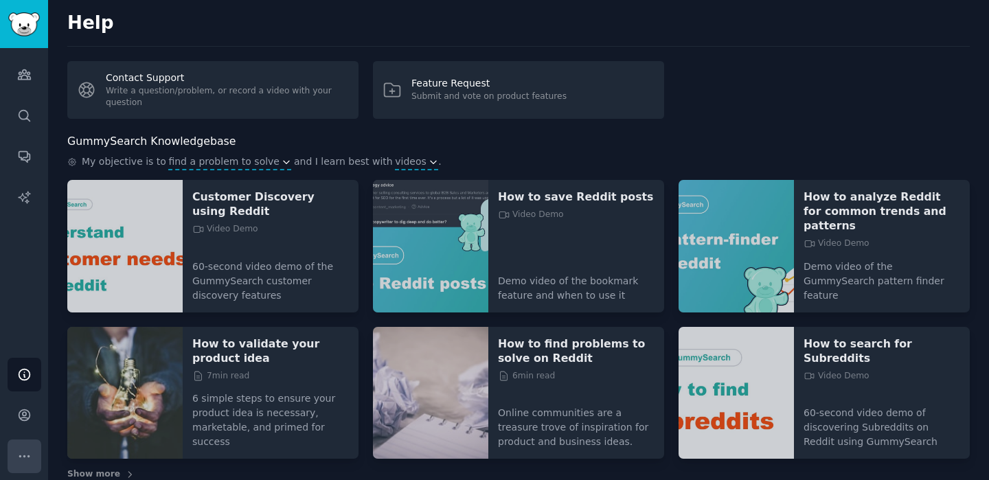
click at [27, 449] on icon "Sidebar" at bounding box center [24, 456] width 14 height 14
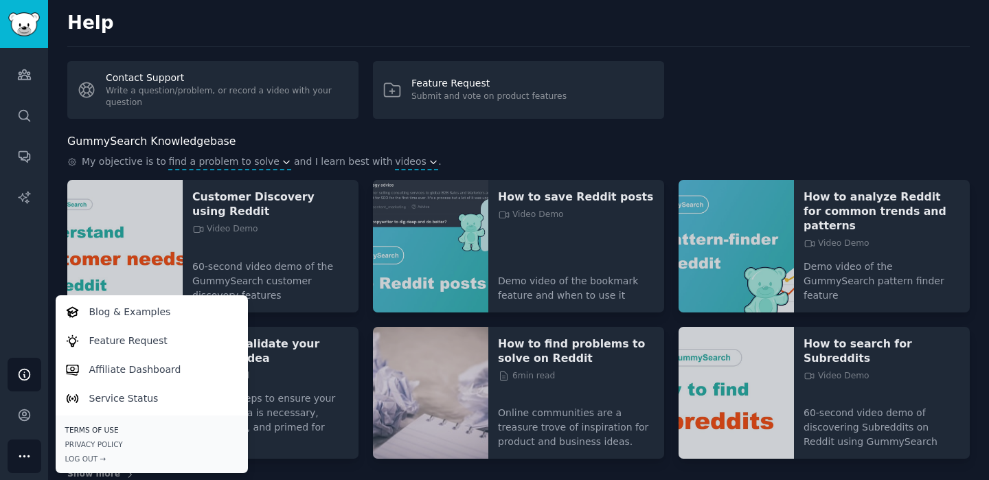
click at [88, 425] on link "Terms of Use" at bounding box center [151, 430] width 173 height 10
click at [446, 126] on div "Help Contact Support Write a question/problem, or record a video with your ques…" at bounding box center [518, 254] width 941 height 509
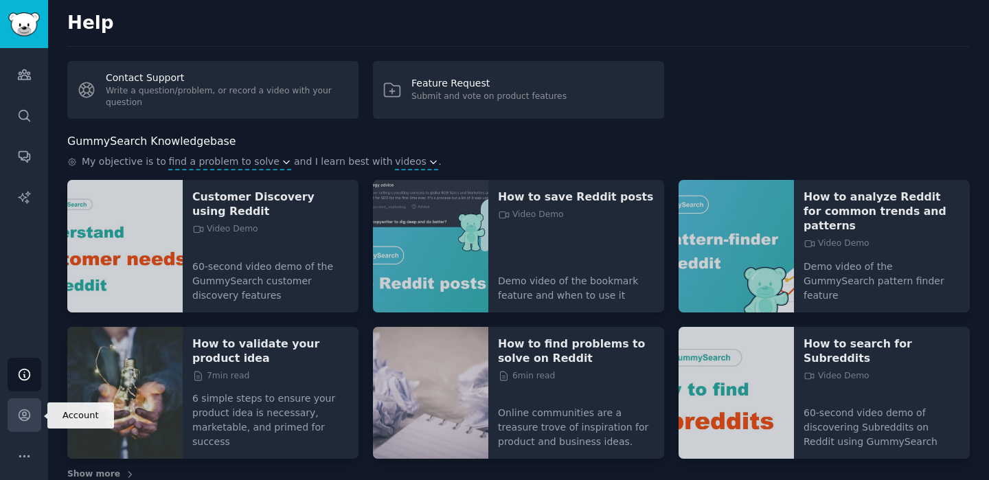
click at [23, 421] on icon "Sidebar" at bounding box center [24, 415] width 14 height 14
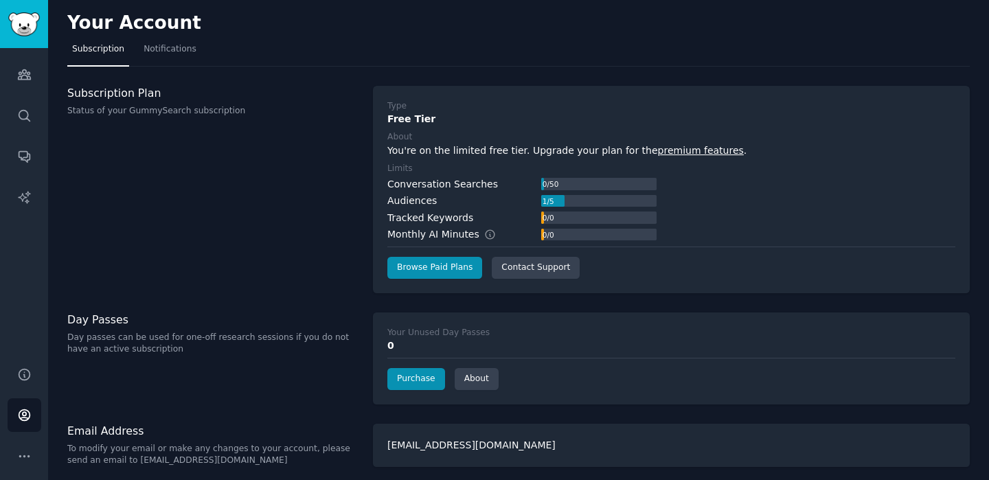
scroll to position [5, 0]
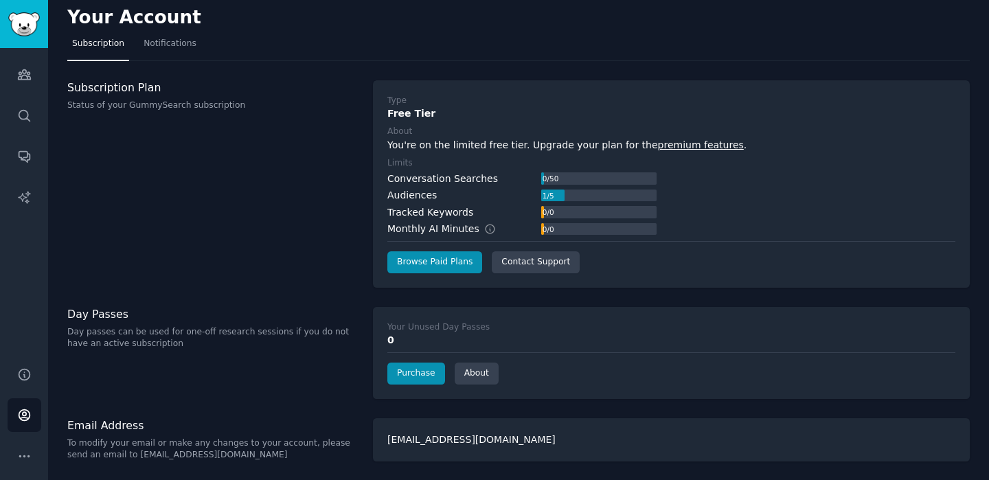
click at [408, 443] on div "[EMAIL_ADDRESS][DOMAIN_NAME]" at bounding box center [671, 439] width 597 height 43
click at [168, 56] on link "Notifications" at bounding box center [170, 47] width 62 height 28
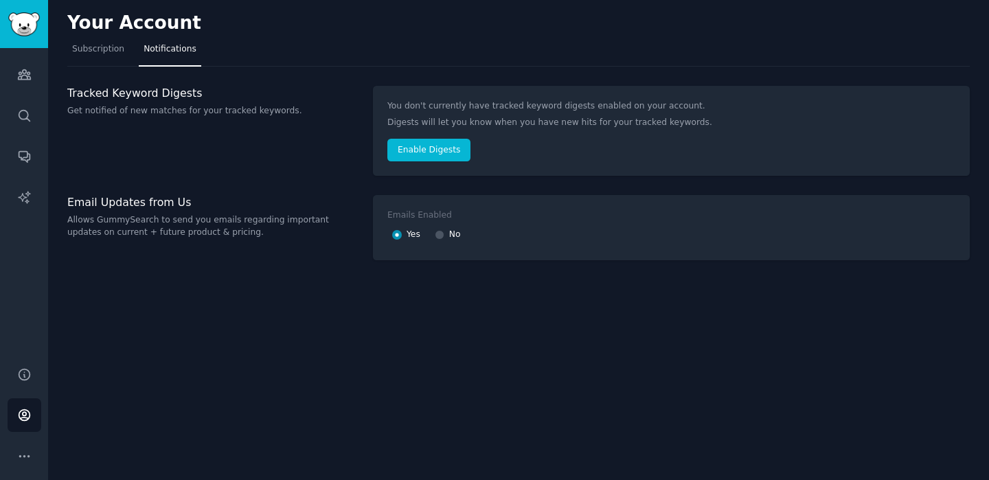
click at [450, 233] on span "No" at bounding box center [455, 235] width 12 height 12
click at [444, 233] on input "No" at bounding box center [440, 235] width 10 height 10
radio input "false"
radio input "true"
click at [438, 238] on input "No" at bounding box center [440, 235] width 10 height 10
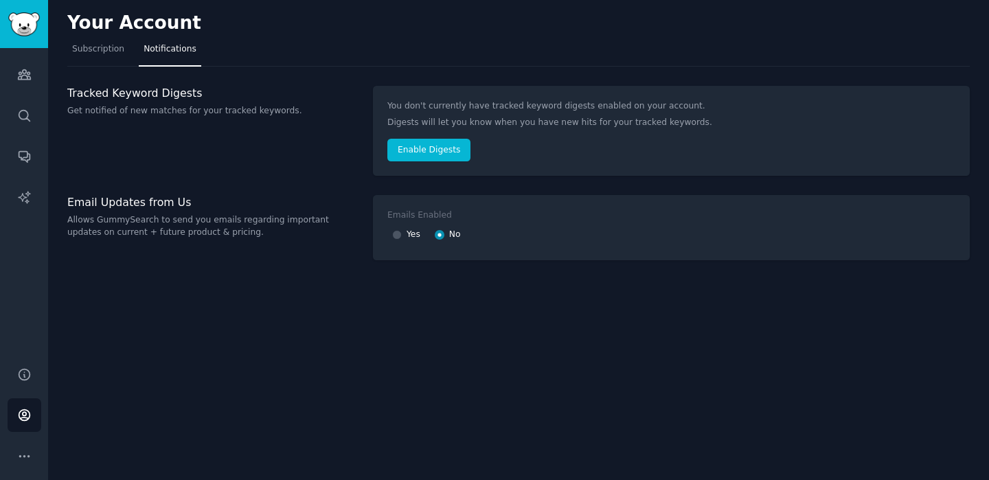
click at [259, 243] on div "Email Updates from Us Allows GummySearch to send you emails regarding important…" at bounding box center [212, 227] width 291 height 65
click at [84, 43] on span "Subscription" at bounding box center [98, 49] width 52 height 12
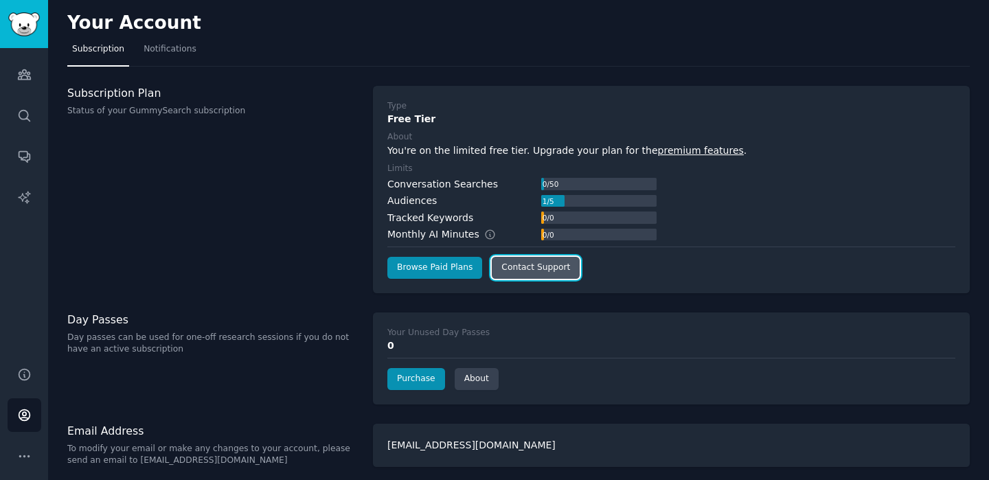
click at [522, 268] on link "Contact Support" at bounding box center [536, 268] width 88 height 22
click at [532, 269] on link "Contact Support" at bounding box center [536, 268] width 88 height 22
